Goal: Task Accomplishment & Management: Complete application form

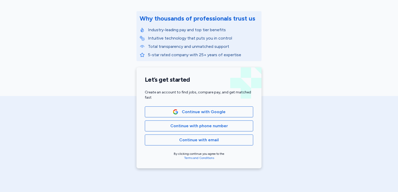
scroll to position [80, 0]
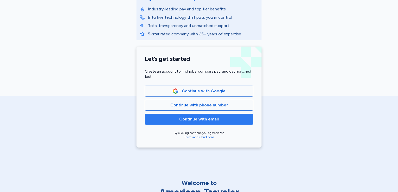
click at [212, 119] on span "Continue with email" at bounding box center [199, 119] width 40 height 6
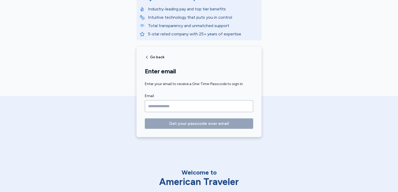
click at [202, 108] on input "Email" at bounding box center [199, 106] width 108 height 12
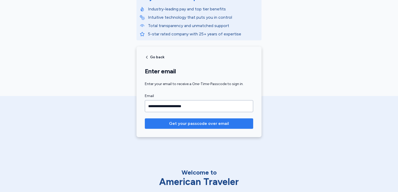
type input "**********"
click at [207, 122] on span "Get your passcode over email" at bounding box center [199, 124] width 60 height 6
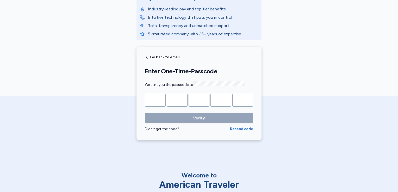
type input "*"
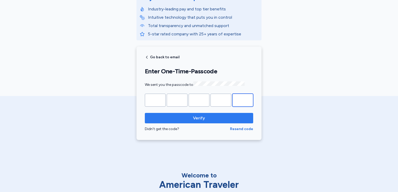
type input "*"
click at [206, 118] on span "Verify" at bounding box center [199, 118] width 100 height 6
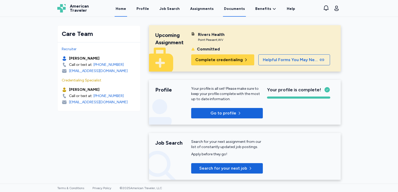
click at [231, 9] on link "Documents" at bounding box center [234, 9] width 23 height 16
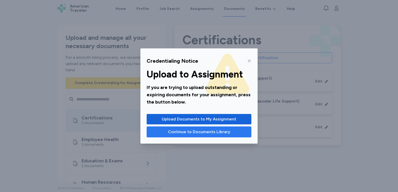
click at [183, 130] on span "Continue to Documents Library" at bounding box center [199, 132] width 62 height 6
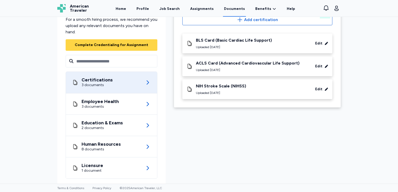
scroll to position [45, 0]
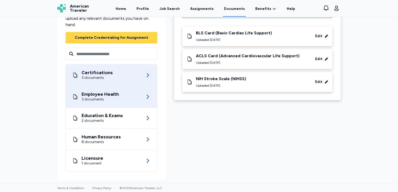
click at [128, 99] on div "Employee Health 3 documents" at bounding box center [111, 96] width 79 height 21
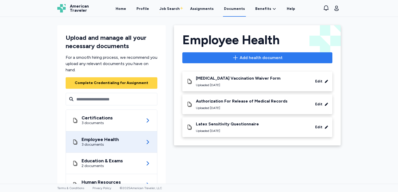
click at [247, 57] on span "Add health document" at bounding box center [261, 58] width 43 height 6
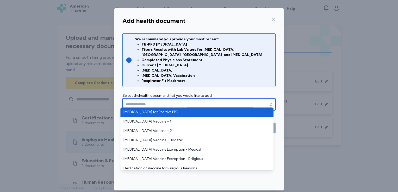
click at [177, 100] on input "text" at bounding box center [198, 105] width 153 height 12
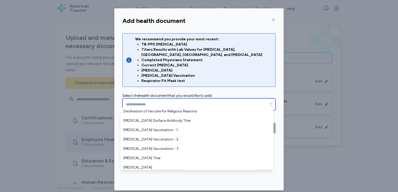
scroll to position [52, 0]
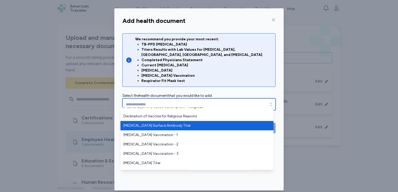
type input "**********"
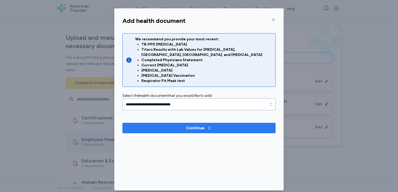
click at [186, 125] on div "Continue" at bounding box center [195, 128] width 18 height 6
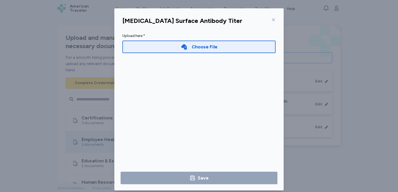
click at [172, 50] on div "Choose File" at bounding box center [198, 47] width 153 height 13
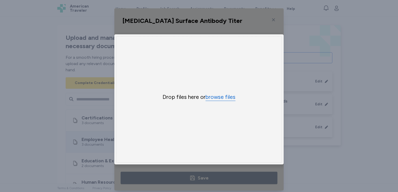
click at [218, 98] on button "browse files" at bounding box center [221, 98] width 30 height 8
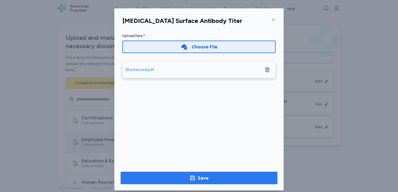
click at [193, 176] on icon "button" at bounding box center [192, 178] width 6 height 6
click at [272, 18] on icon at bounding box center [274, 20] width 4 height 4
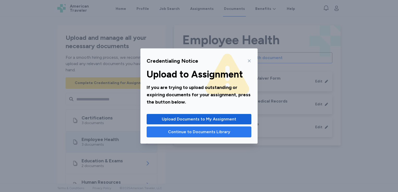
click at [209, 131] on span "Continue to Documents Library" at bounding box center [199, 132] width 62 height 6
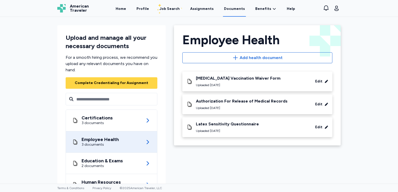
click at [124, 142] on div "Employee Health 3 documents" at bounding box center [111, 142] width 79 height 21
click at [229, 84] on div "Uploaded [DATE]" at bounding box center [238, 85] width 85 height 4
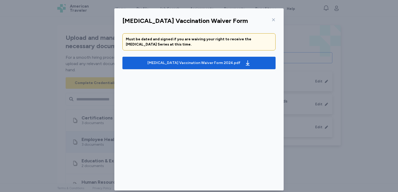
click at [273, 19] on icon at bounding box center [274, 20] width 4 height 4
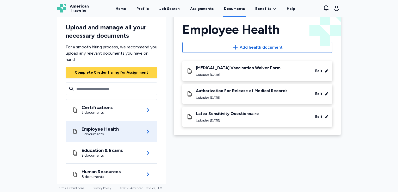
scroll to position [45, 0]
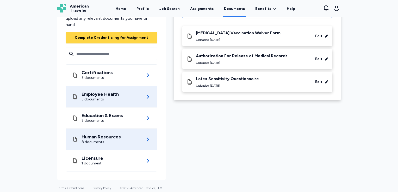
click at [119, 141] on div "Human Resources 8 documents" at bounding box center [111, 139] width 79 height 21
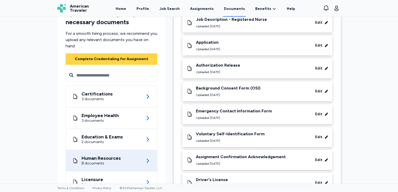
scroll to position [80, 0]
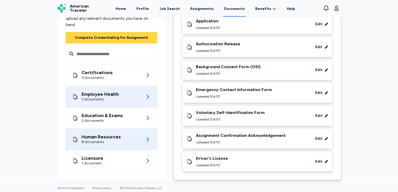
click at [118, 95] on div "Employee Health 3 documents" at bounding box center [111, 96] width 79 height 21
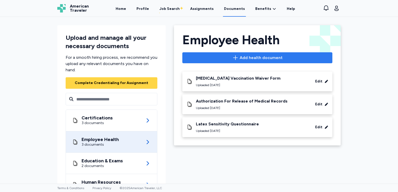
click at [236, 56] on icon "button" at bounding box center [235, 58] width 6 height 6
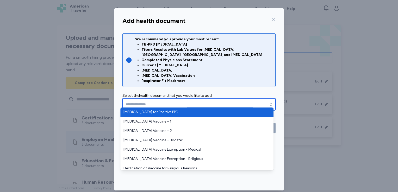
click at [177, 99] on input "text" at bounding box center [198, 105] width 153 height 12
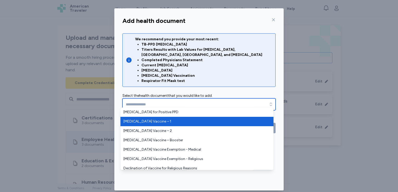
type input "**********"
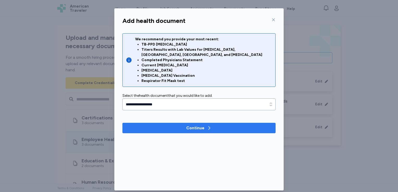
click at [170, 125] on span "Continue" at bounding box center [199, 128] width 145 height 6
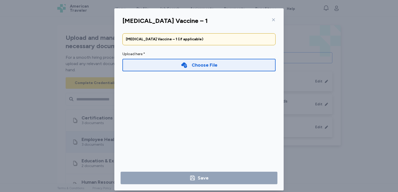
click at [174, 64] on div "Choose File" at bounding box center [198, 65] width 153 height 13
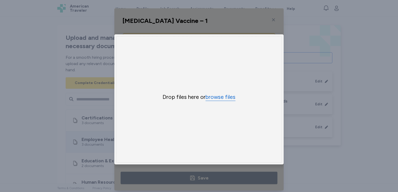
click at [214, 96] on button "browse files" at bounding box center [221, 98] width 30 height 8
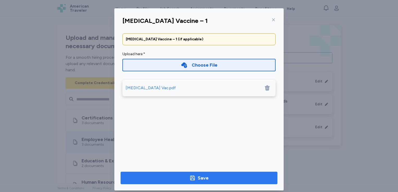
click at [210, 177] on span "Save" at bounding box center [199, 178] width 149 height 7
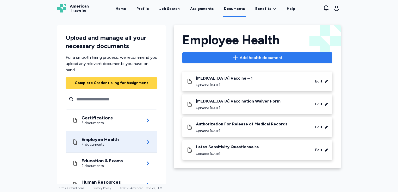
click at [230, 58] on span "Add health document" at bounding box center [257, 58] width 141 height 6
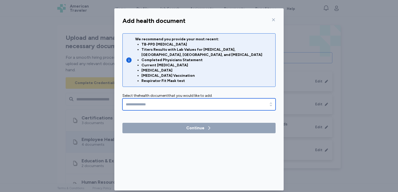
click at [180, 99] on input "text" at bounding box center [198, 105] width 153 height 12
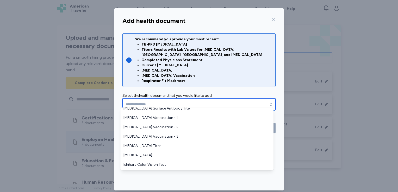
scroll to position [59, 0]
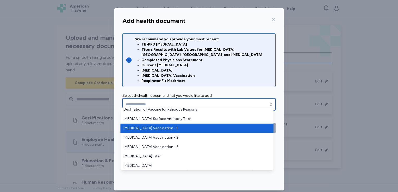
type input "**********"
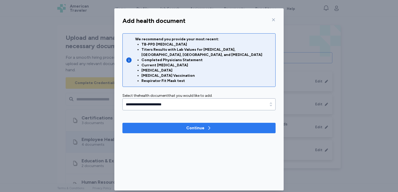
click at [172, 125] on span "Continue" at bounding box center [199, 128] width 145 height 6
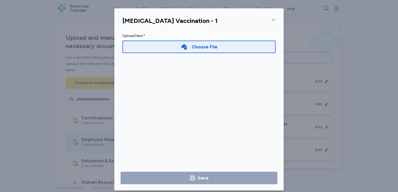
click at [170, 47] on div "Choose File" at bounding box center [198, 47] width 153 height 13
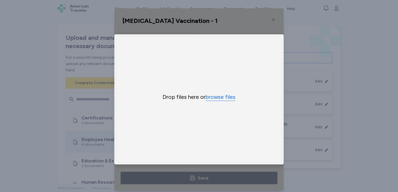
click at [219, 96] on button "browse files" at bounding box center [221, 98] width 30 height 8
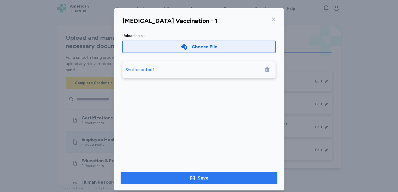
click at [227, 178] on span "Save" at bounding box center [199, 178] width 149 height 7
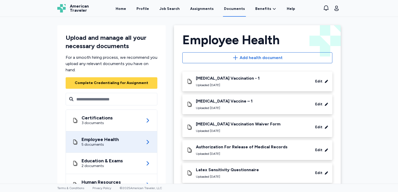
click at [226, 80] on div "[MEDICAL_DATA] Vaccination - 1" at bounding box center [228, 78] width 64 height 5
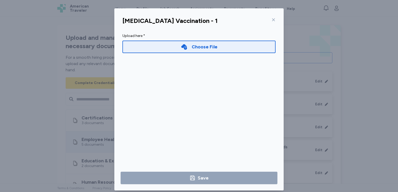
click at [272, 18] on icon at bounding box center [274, 20] width 4 height 4
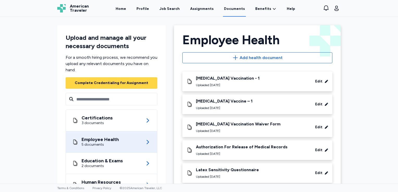
click at [210, 79] on div "[MEDICAL_DATA] Vaccination - 1" at bounding box center [228, 78] width 64 height 5
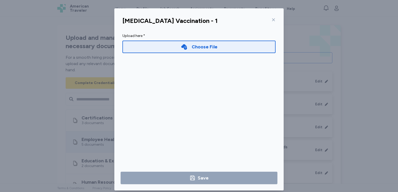
click at [175, 49] on div "Choose File" at bounding box center [198, 47] width 153 height 13
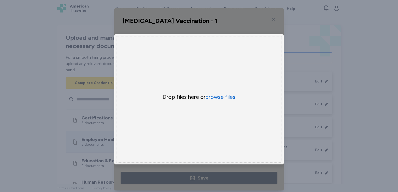
click at [272, 20] on div "Uppy Dashboard Window (Press escape to close)" at bounding box center [198, 99] width 169 height 182
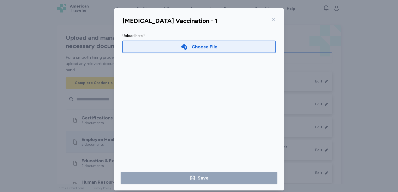
click at [272, 20] on icon at bounding box center [273, 20] width 3 height 3
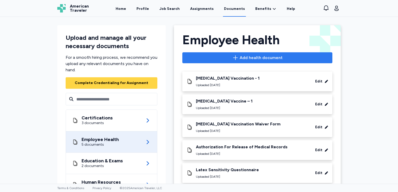
click at [229, 57] on span "Add health document" at bounding box center [257, 58] width 141 height 6
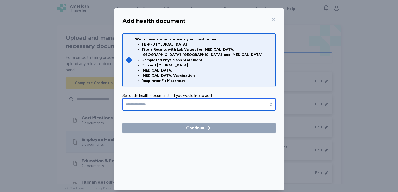
click at [206, 102] on input "text" at bounding box center [198, 105] width 153 height 12
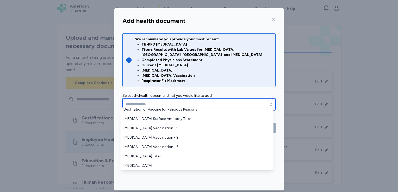
scroll to position [63, 0]
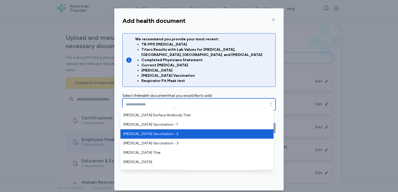
type input "**********"
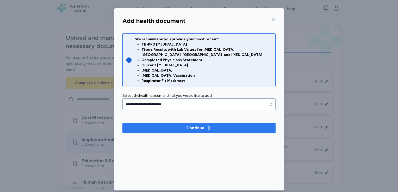
click at [174, 125] on span "Continue" at bounding box center [199, 128] width 145 height 6
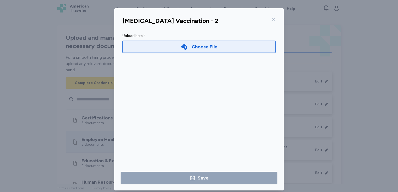
click at [182, 47] on icon at bounding box center [184, 47] width 7 height 7
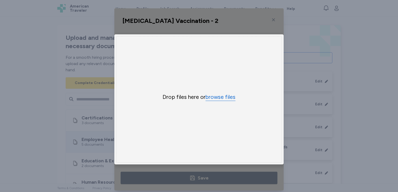
click at [215, 97] on button "browse files" at bounding box center [221, 98] width 30 height 8
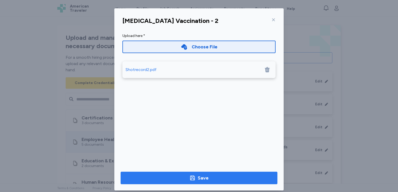
click at [217, 176] on span "Save" at bounding box center [199, 178] width 149 height 7
